Goal: Task Accomplishment & Management: Manage account settings

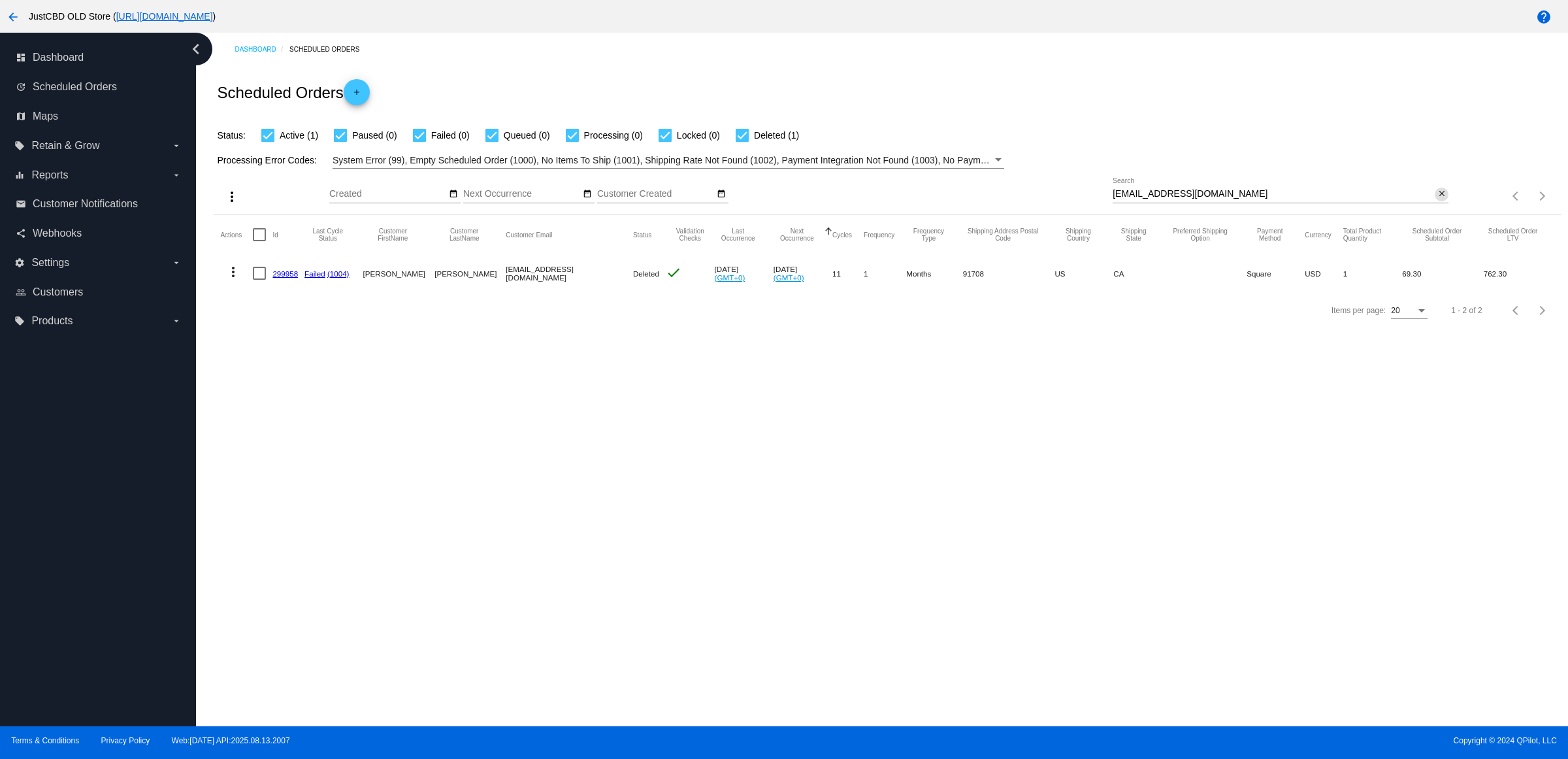
click at [1438, 199] on mat-icon "close" at bounding box center [1442, 194] width 9 height 10
click at [1436, 206] on mat-icon "search" at bounding box center [1440, 196] width 16 height 20
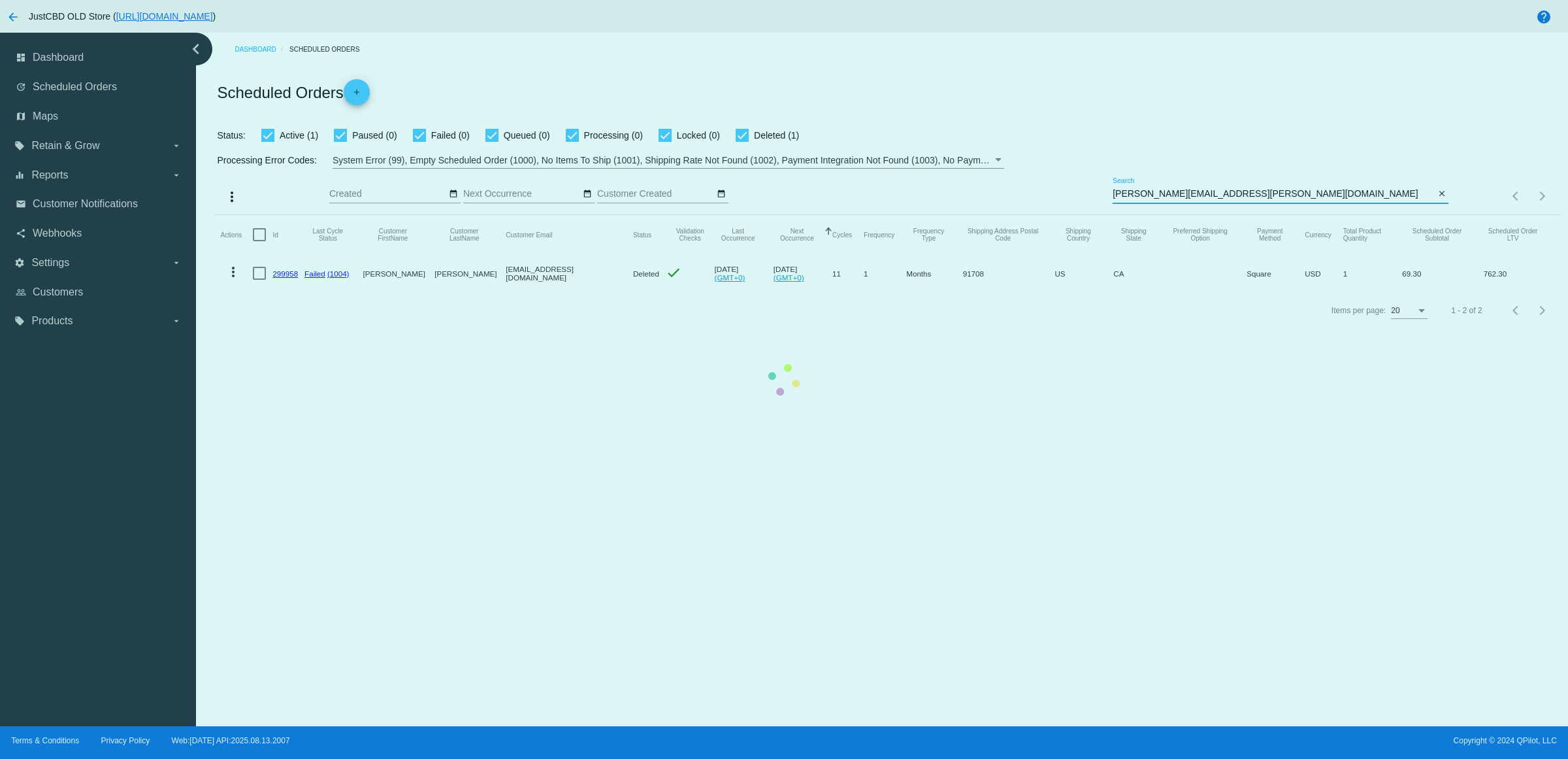
type input "MATTHEW.J.HOLM@GMAIL.COM"
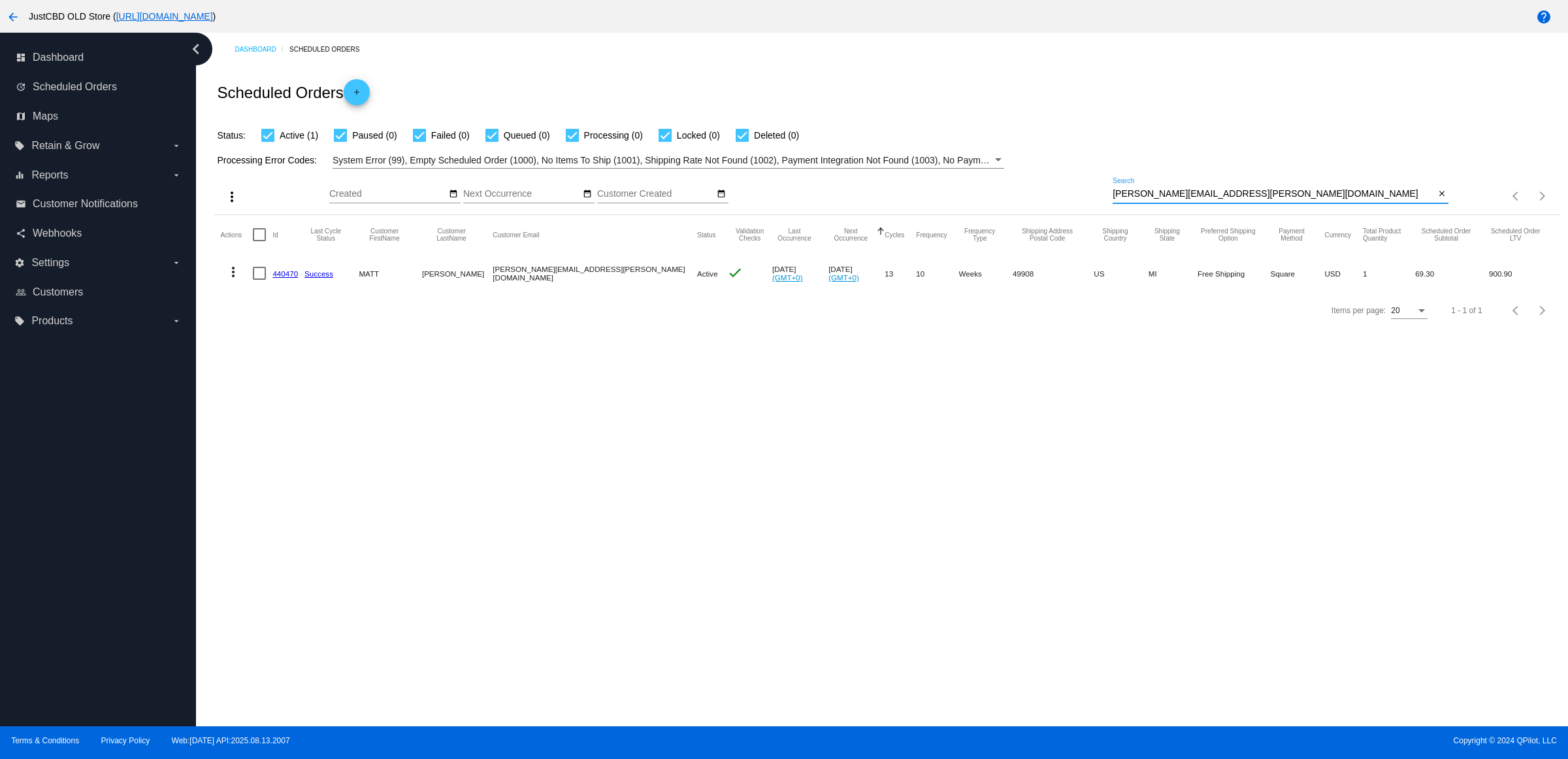
click at [294, 278] on link "440470" at bounding box center [285, 273] width 25 height 8
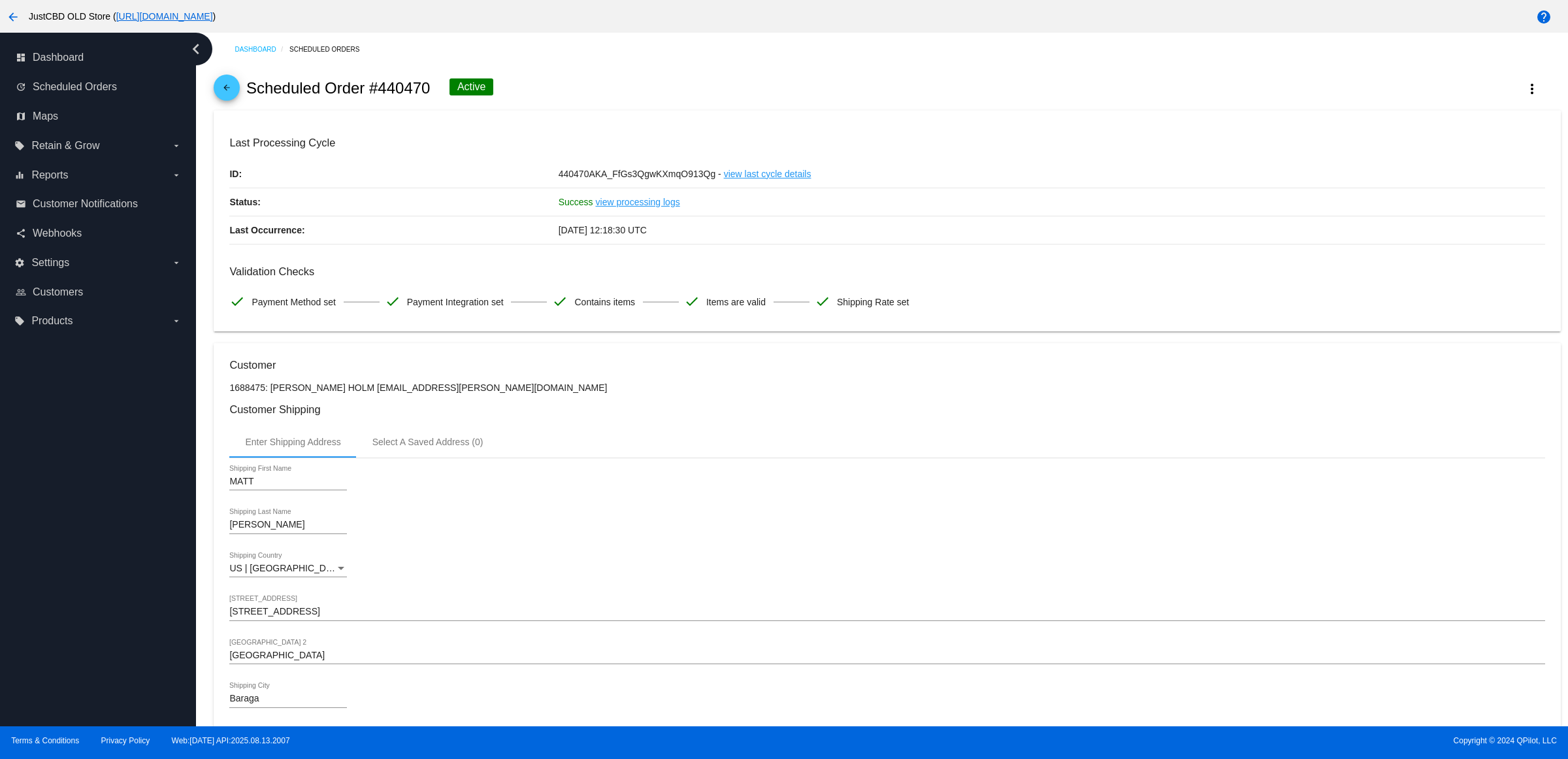
click at [1524, 88] on mat-icon "more_vert" at bounding box center [1532, 88] width 16 height 16
click at [1478, 191] on button "cached Process Now" at bounding box center [1454, 195] width 183 height 31
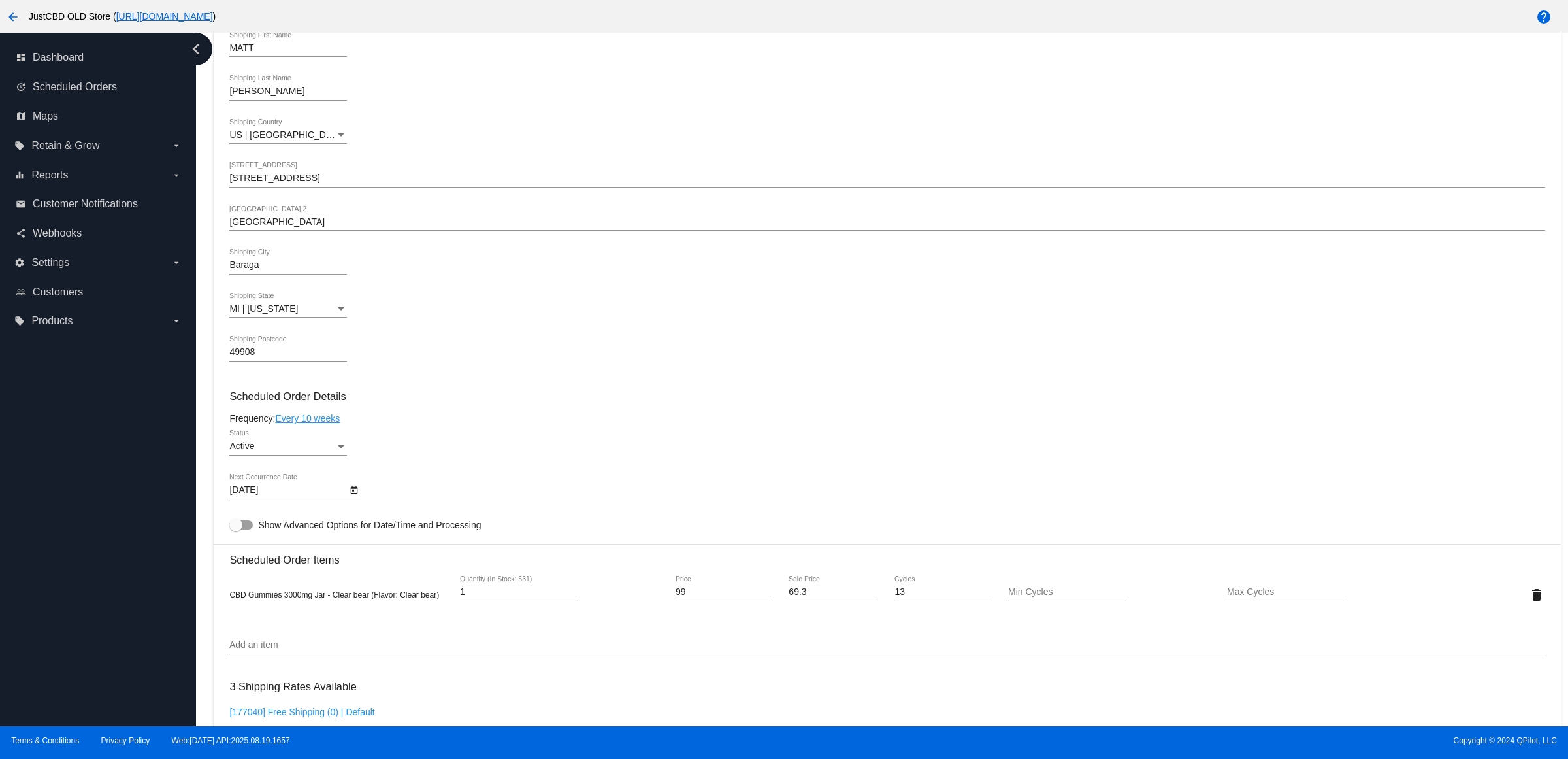
scroll to position [735, 0]
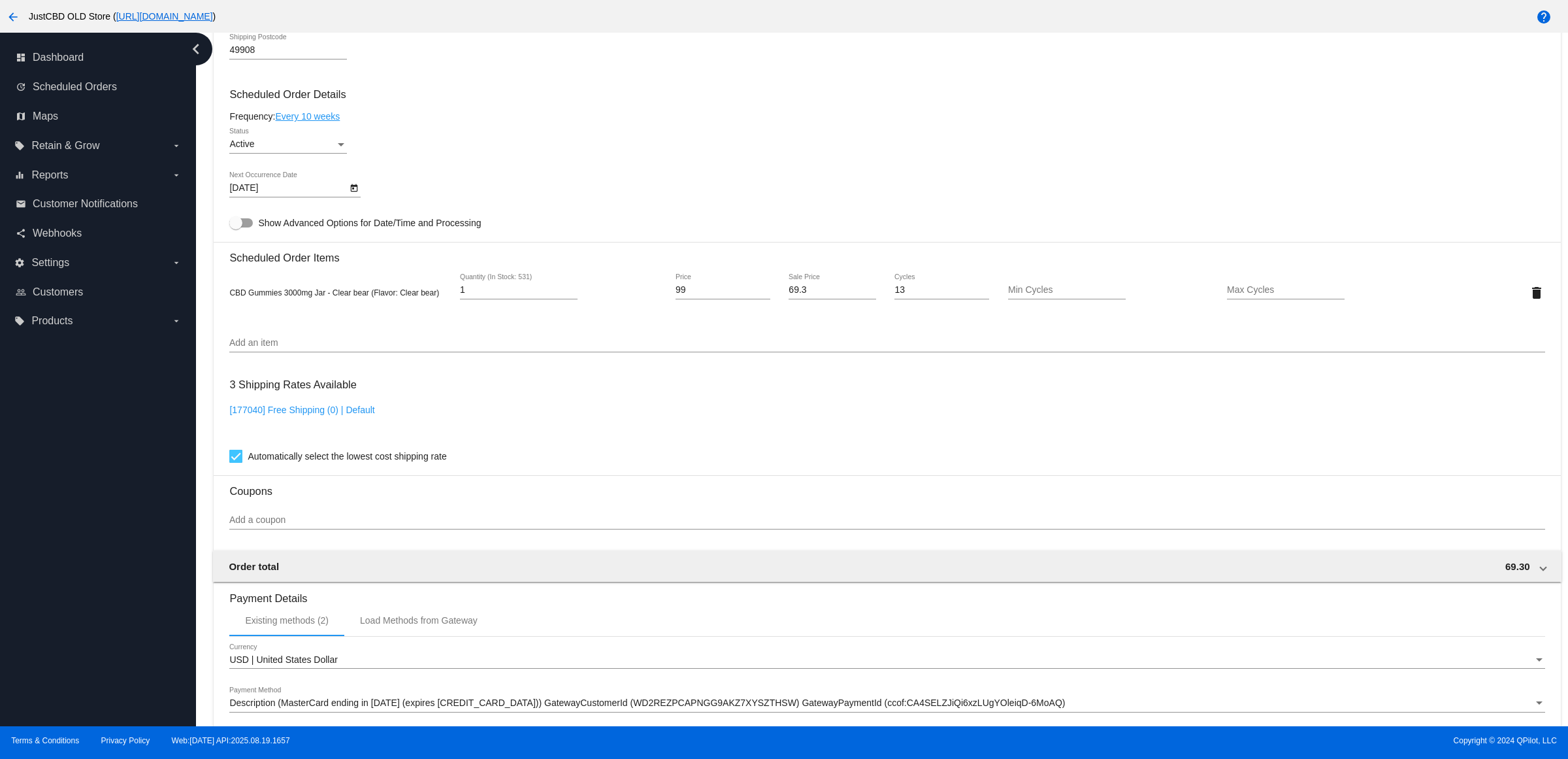
click at [315, 121] on mat-card-content "Customer 1688475: [PERSON_NAME] HOLM [EMAIL_ADDRESS][PERSON_NAME][DOMAIN_NAME] …" at bounding box center [887, 239] width 1316 height 1231
click at [317, 121] on link "Every 10 weeks" at bounding box center [307, 116] width 65 height 10
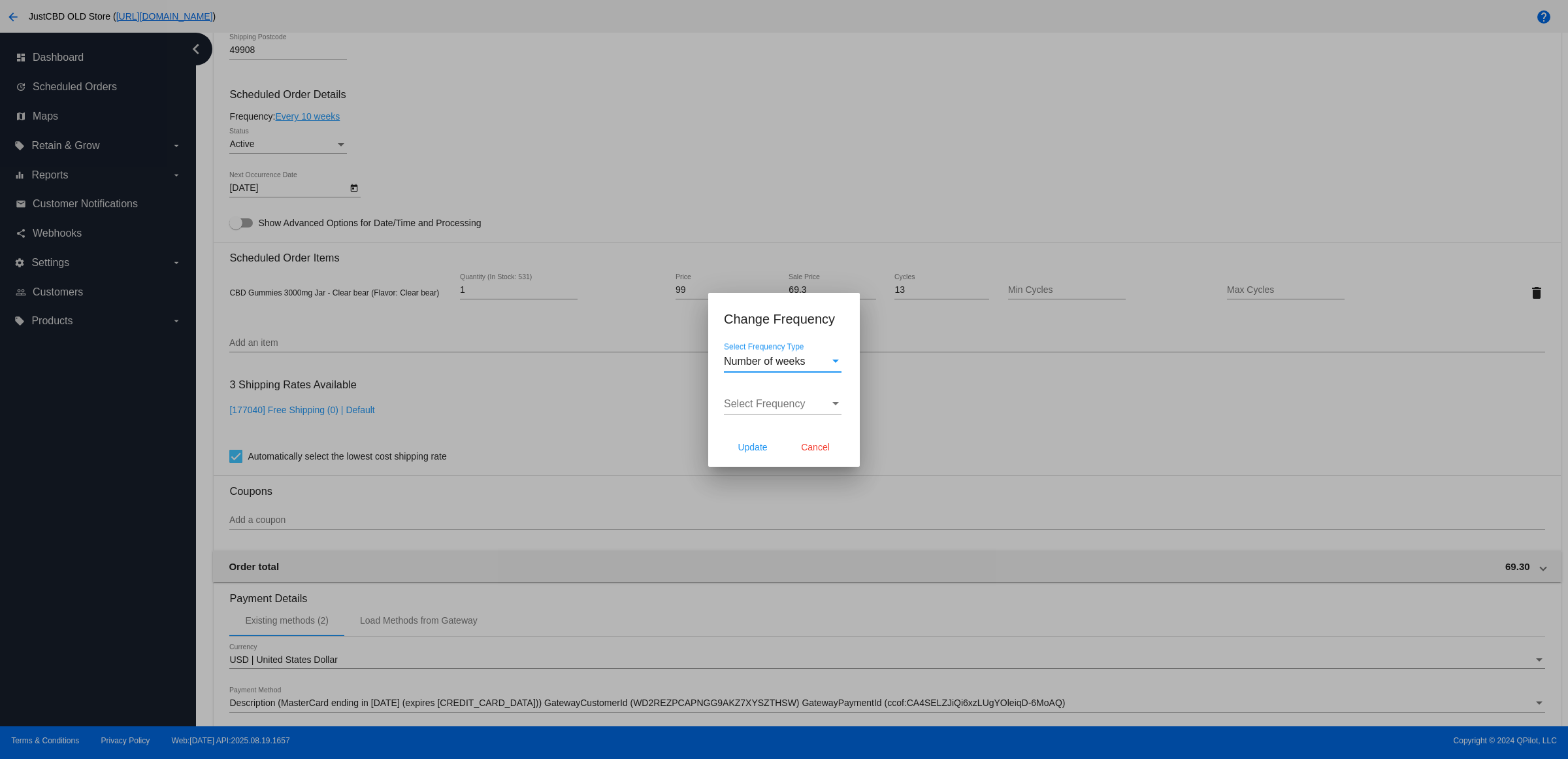
click at [806, 358] on span "Number of weeks" at bounding box center [765, 361] width 82 height 11
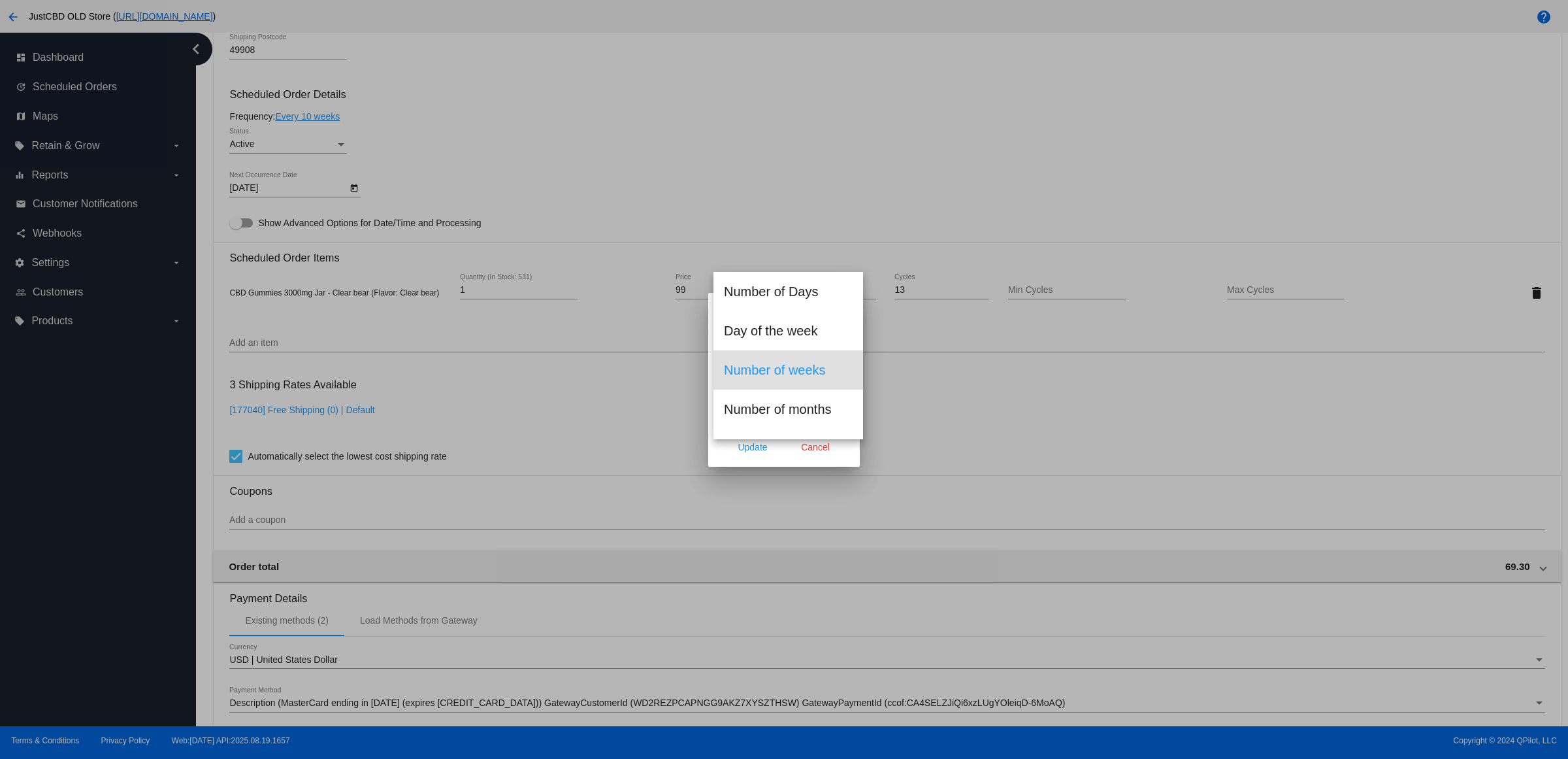
scroll to position [14, 0]
click at [824, 358] on span "Number of weeks" at bounding box center [788, 355] width 129 height 40
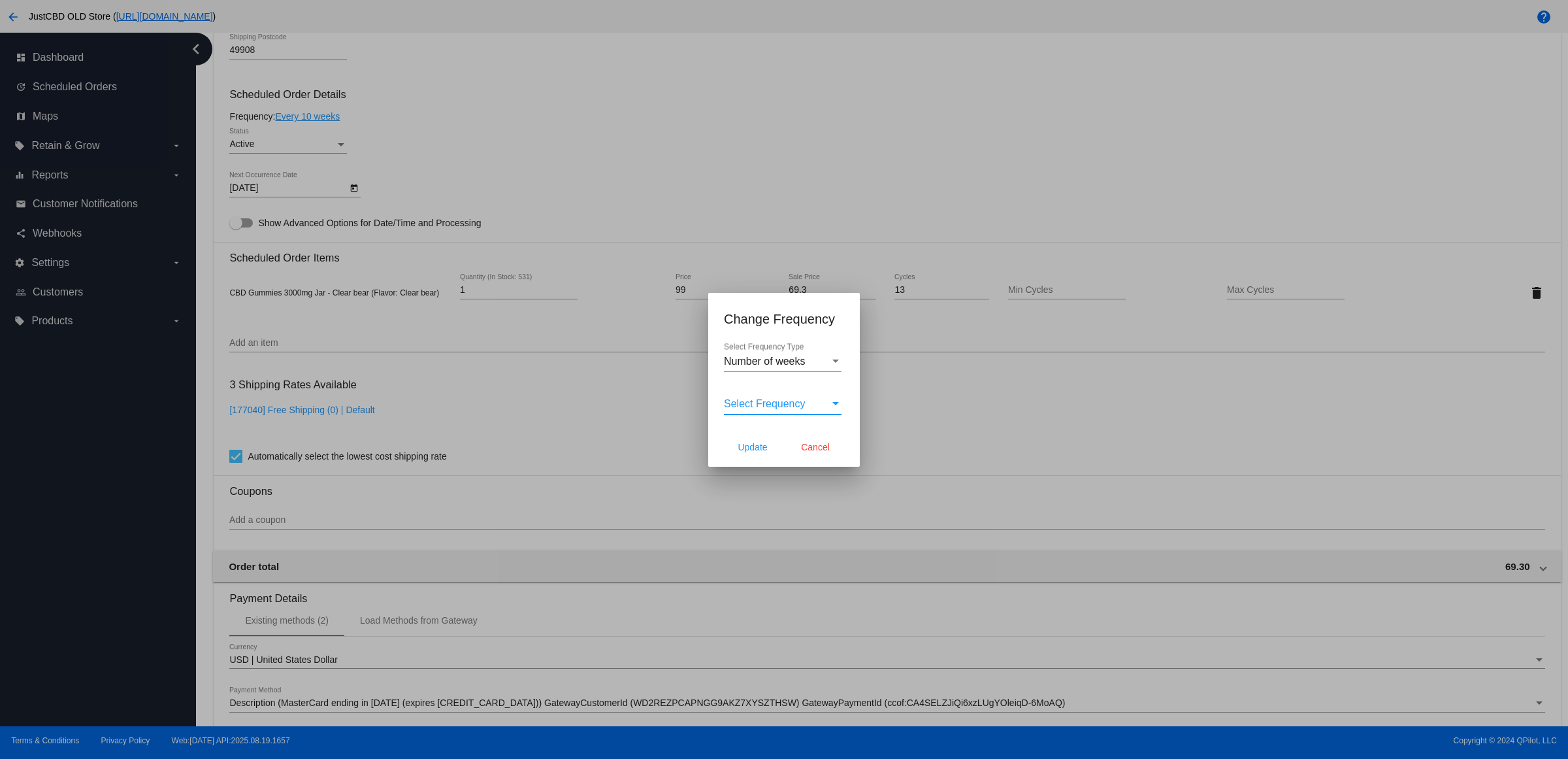
click at [806, 403] on span "Select Frequency" at bounding box center [765, 403] width 82 height 11
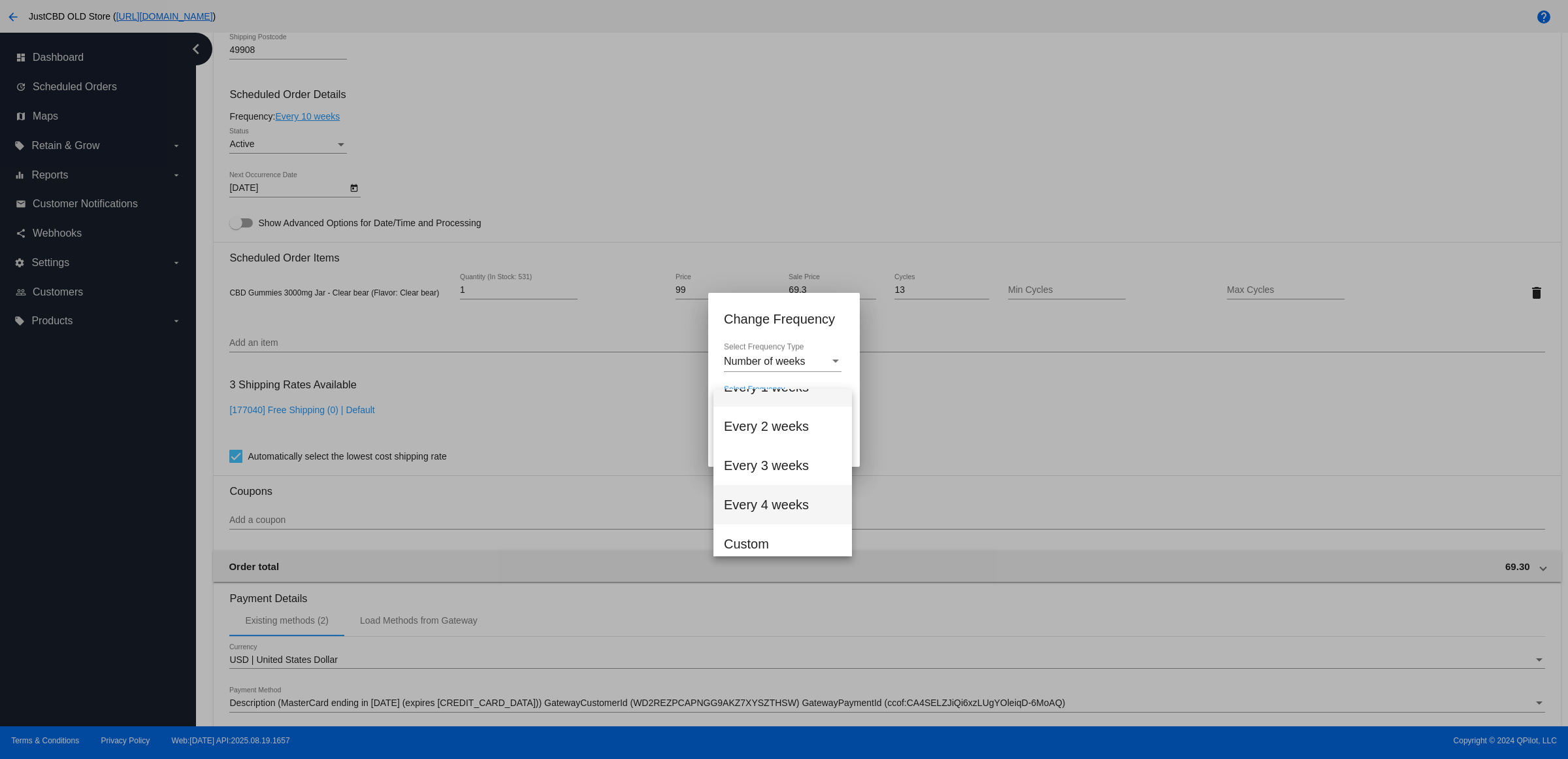
scroll to position [28, 0]
click at [780, 546] on span "Custom" at bounding box center [783, 537] width 118 height 40
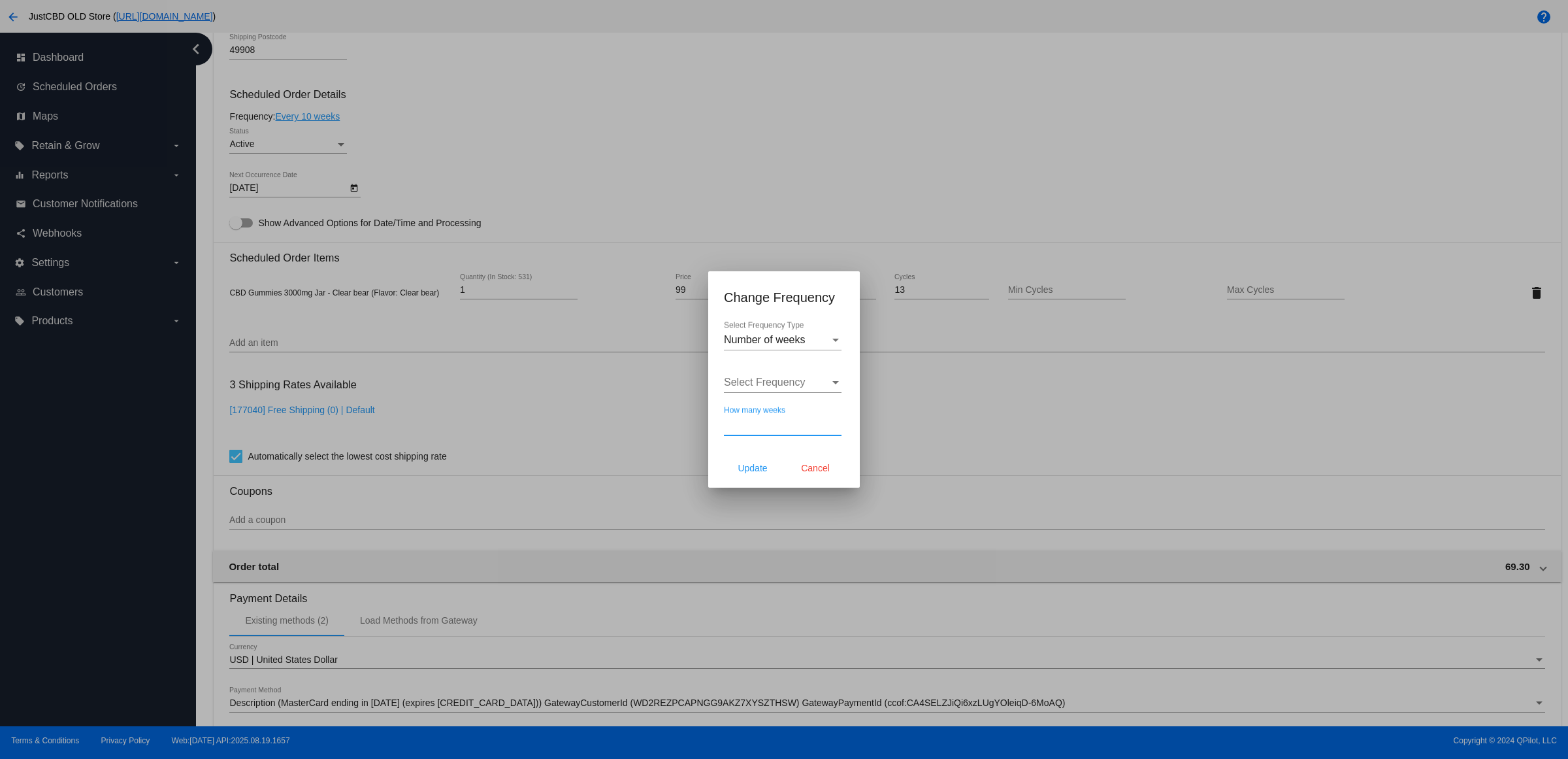
click at [795, 431] on input "How many weeks" at bounding box center [783, 425] width 118 height 12
type input "9"
click at [750, 480] on button "Update" at bounding box center [753, 468] width 57 height 24
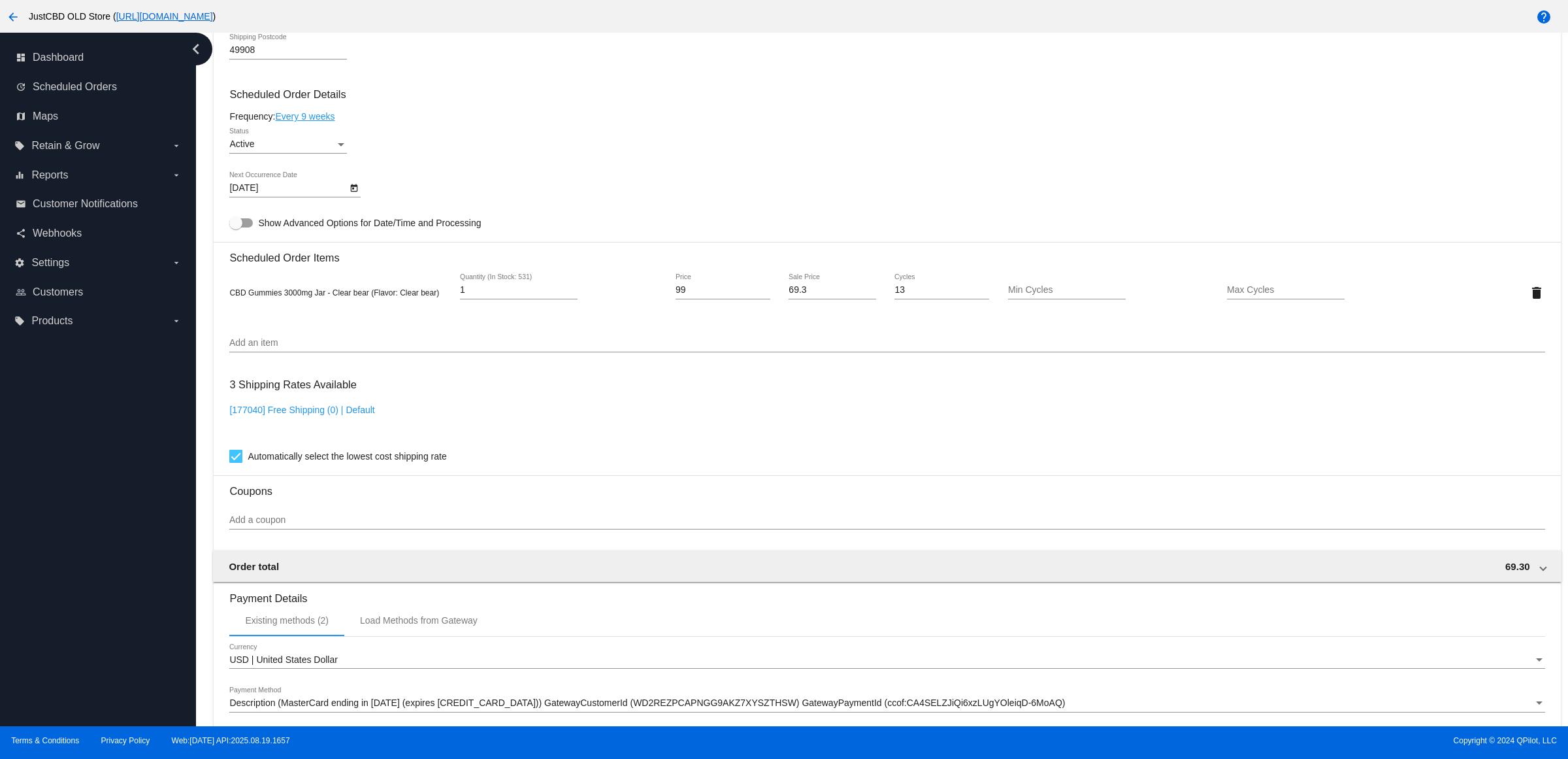
type input "10/22/2025"
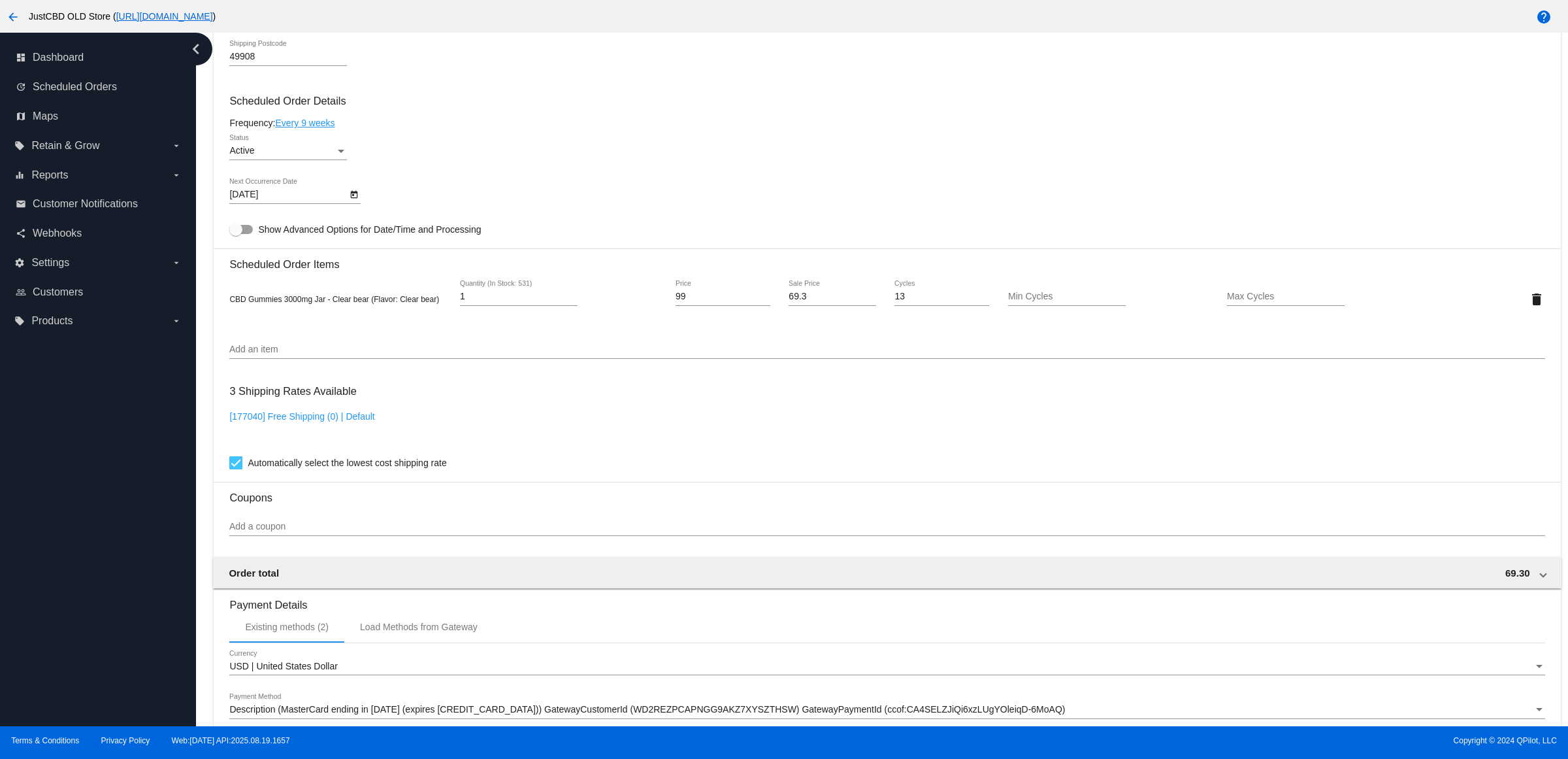
scroll to position [939, 0]
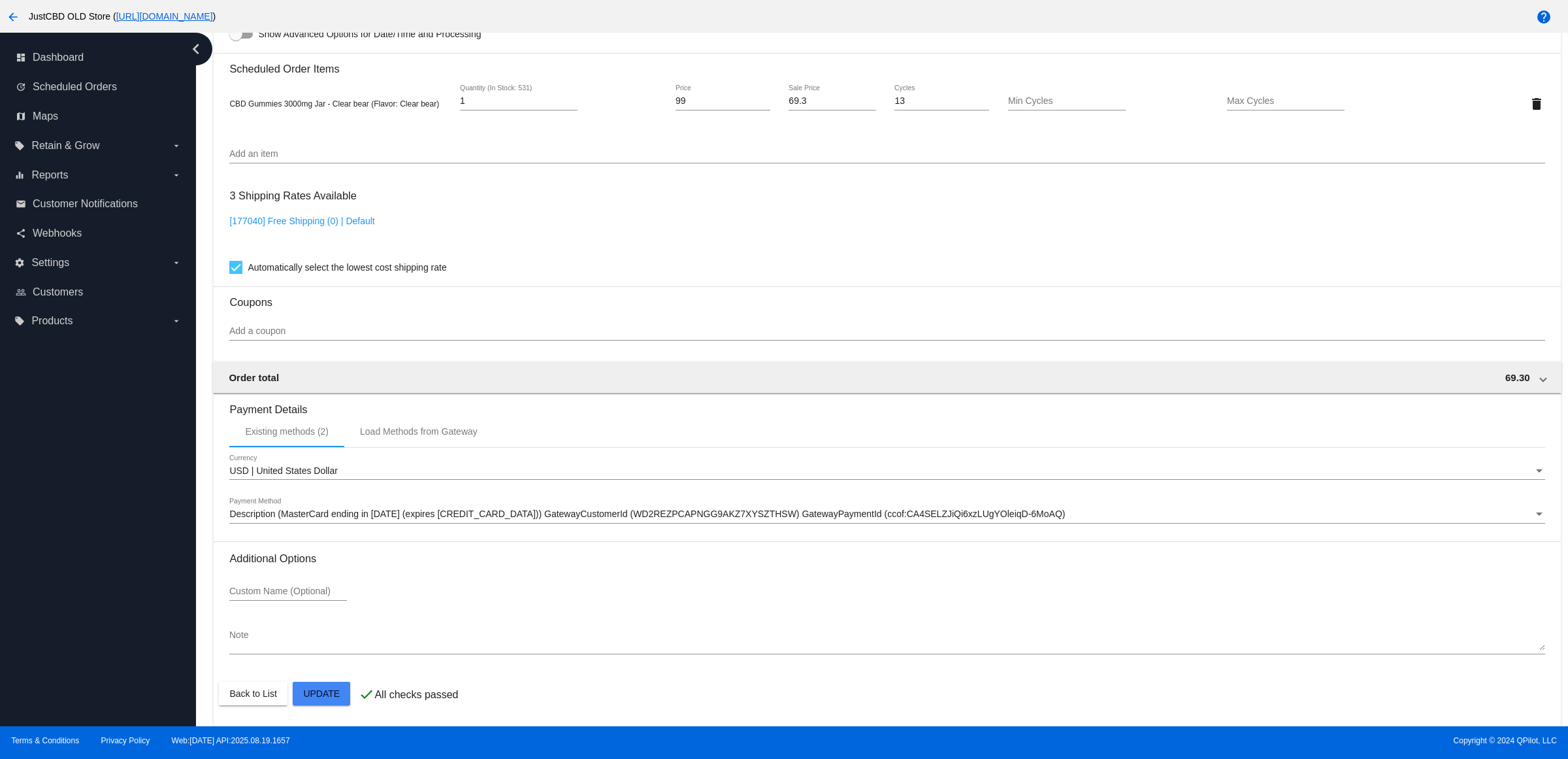
click at [326, 699] on mat-card "Customer 1688475: MATT HOLM MATTHEW.J.HOLM@GMAIL.COM Customer Shipping Enter Sh…" at bounding box center [887, 72] width 1347 height 1307
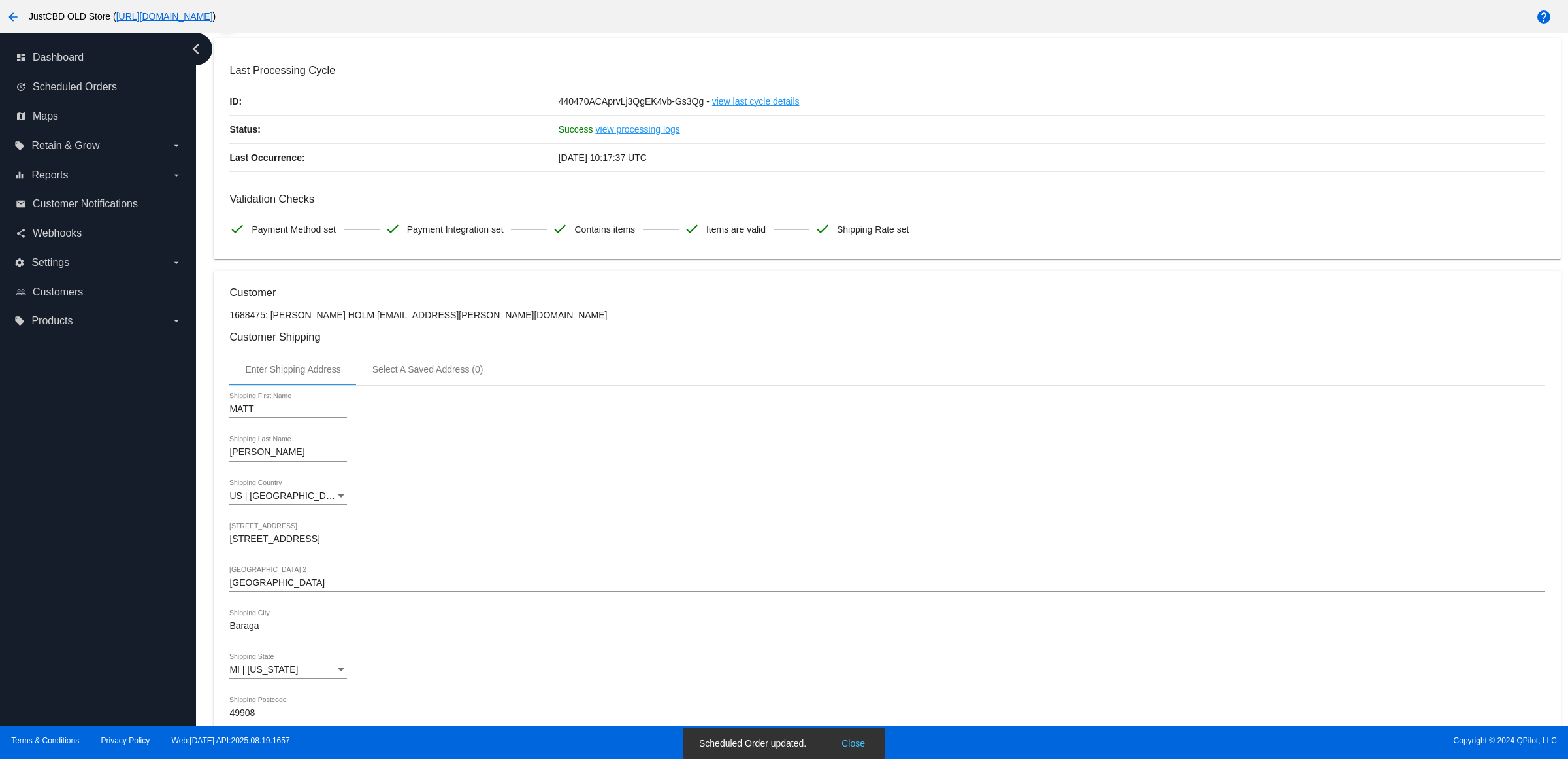
scroll to position [0, 0]
